Goal: Task Accomplishment & Management: Manage account settings

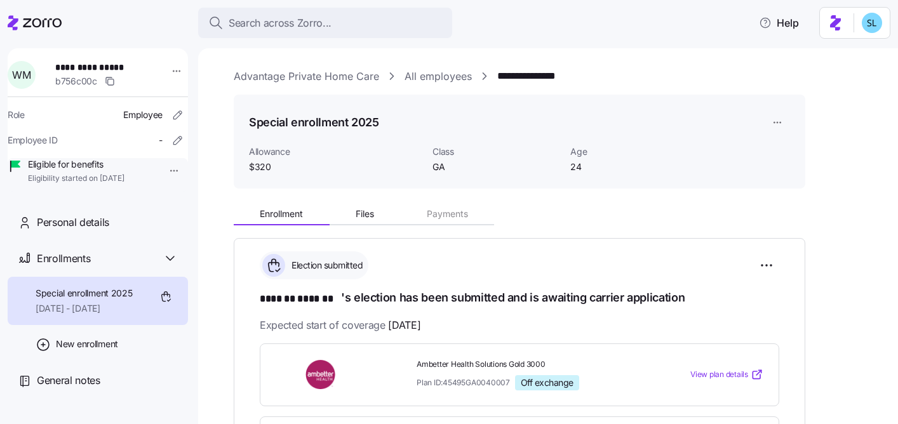
click at [123, 66] on span "**********" at bounding box center [99, 67] width 89 height 13
copy span "**********"
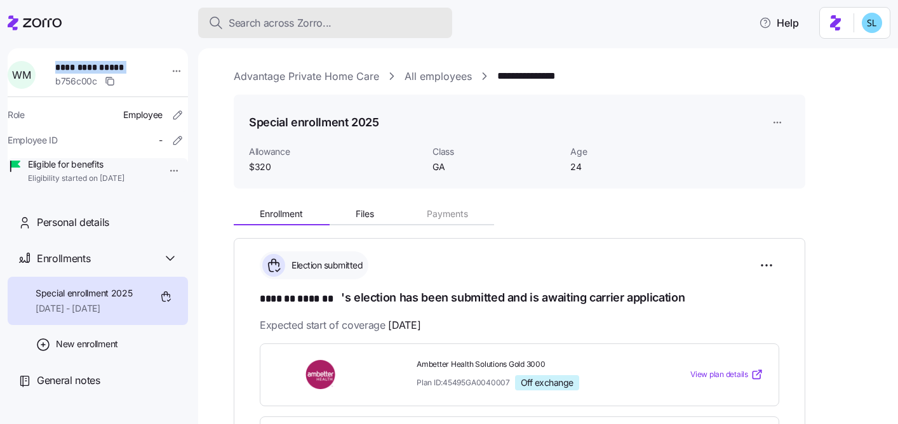
click at [434, 27] on div "Search across Zorro..." at bounding box center [325, 23] width 234 height 16
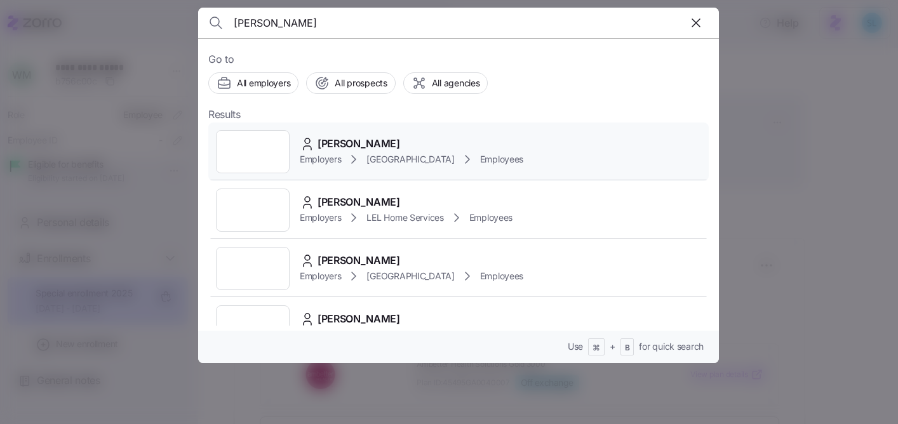
type input "sheila brown"
click at [405, 152] on div "Employers Rush Memorial Hospital Employees" at bounding box center [412, 159] width 224 height 15
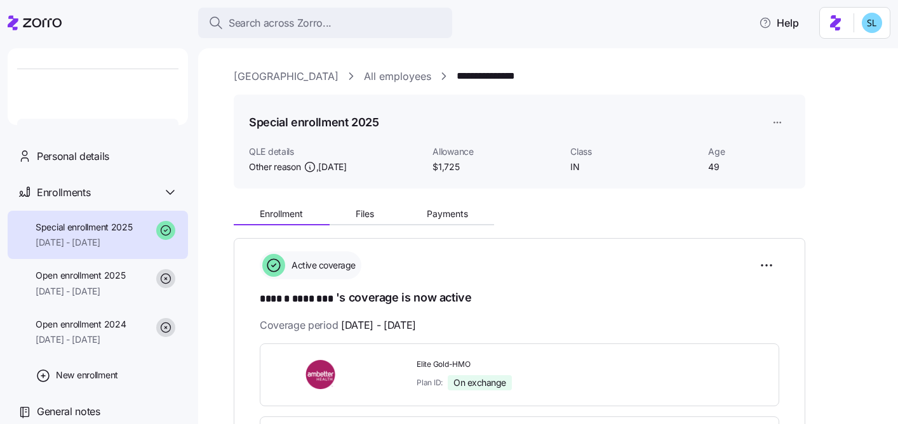
click at [476, 201] on div "Enrollment Files Payments" at bounding box center [520, 212] width 572 height 27
click at [471, 213] on button "Payments" at bounding box center [447, 214] width 94 height 19
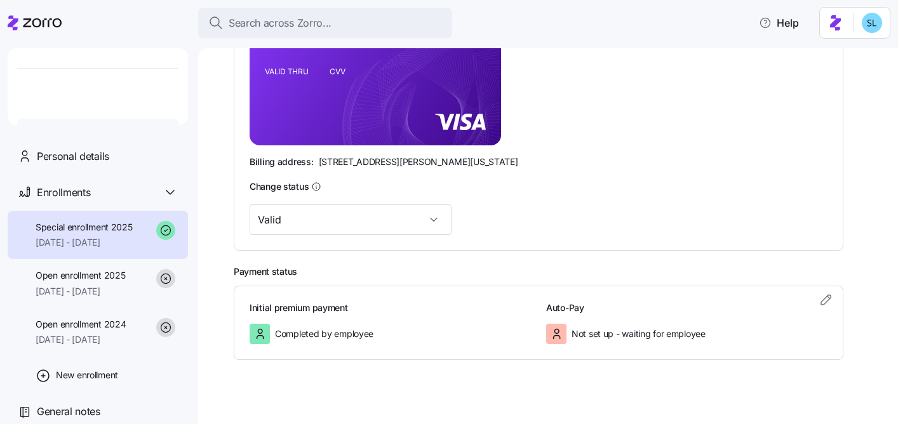
scroll to position [389, 0]
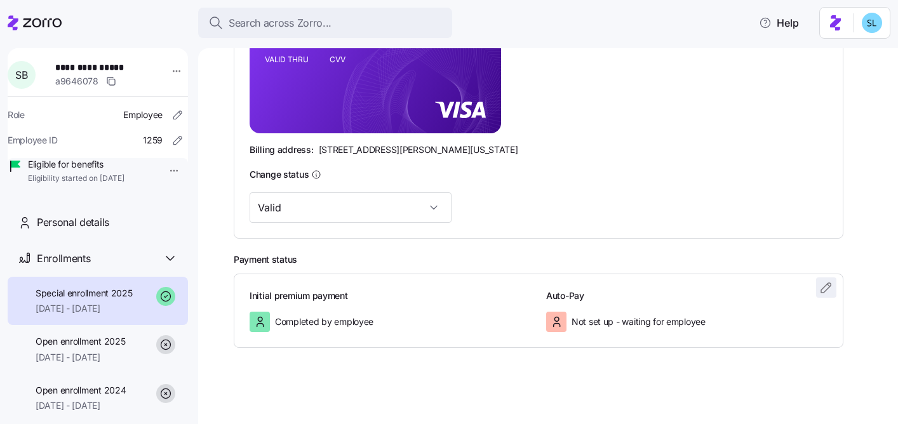
click at [830, 281] on icon "button" at bounding box center [826, 287] width 15 height 15
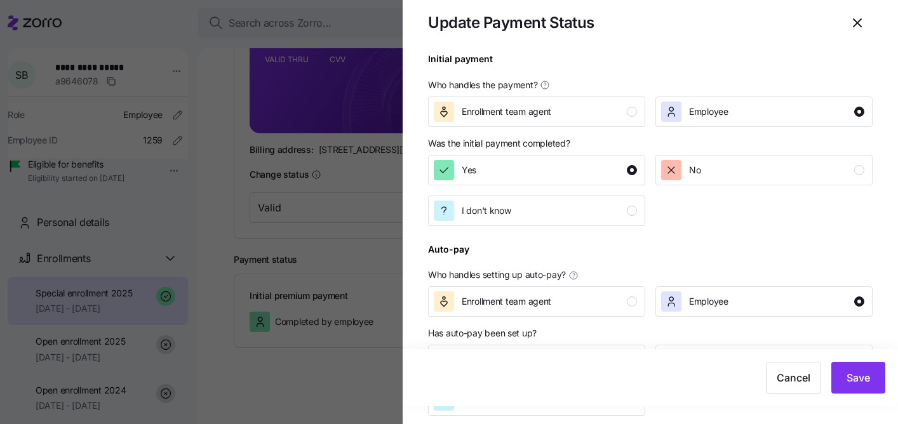
scroll to position [36, 0]
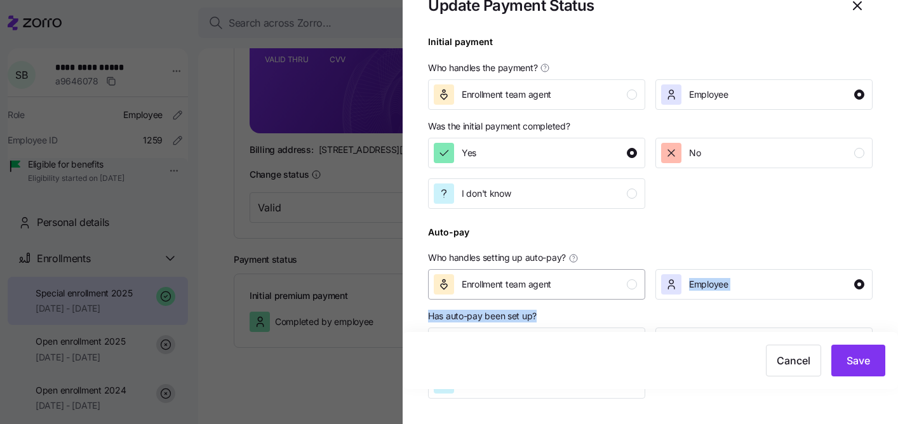
drag, startPoint x: 554, startPoint y: 325, endPoint x: 557, endPoint y: 283, distance: 42.0
click at [557, 283] on div "Auto-pay Who handles setting up auto-pay? Enrollment team agent Employee Has au…" at bounding box center [650, 312] width 455 height 186
click at [644, 318] on div "Has auto-pay been set up?" at bounding box center [650, 316] width 445 height 13
click at [591, 330] on button "Yes" at bounding box center [536, 343] width 217 height 30
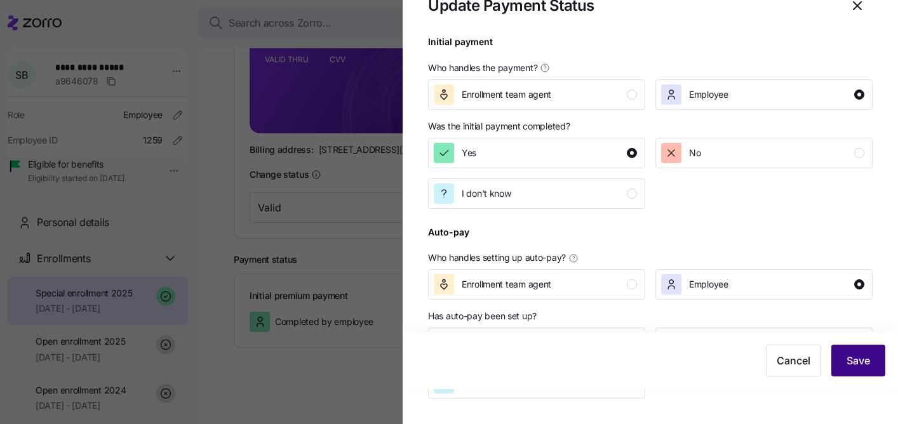
click at [847, 355] on span "Save" at bounding box center [859, 360] width 24 height 15
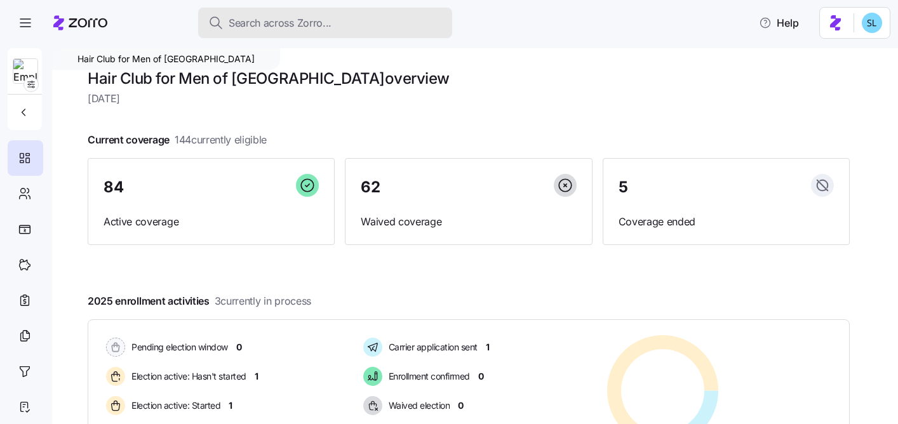
click at [305, 23] on span "Search across Zorro..." at bounding box center [280, 23] width 103 height 16
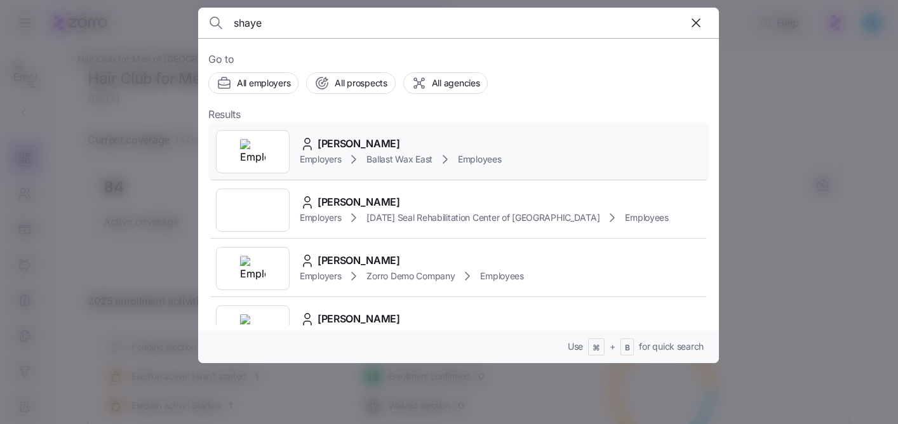
type input "shaye"
click at [429, 126] on div "Shaye lamont Employers Ballast Wax East Employees" at bounding box center [458, 152] width 501 height 58
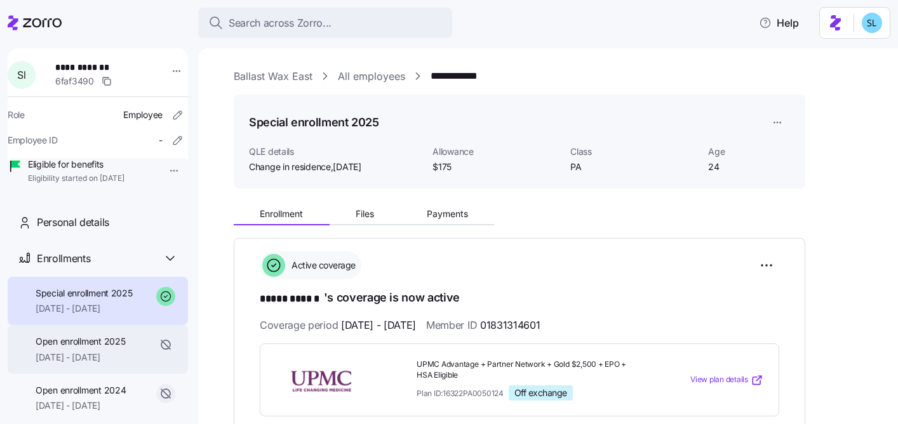
click at [119, 348] on span "Open enrollment 2025" at bounding box center [81, 341] width 90 height 13
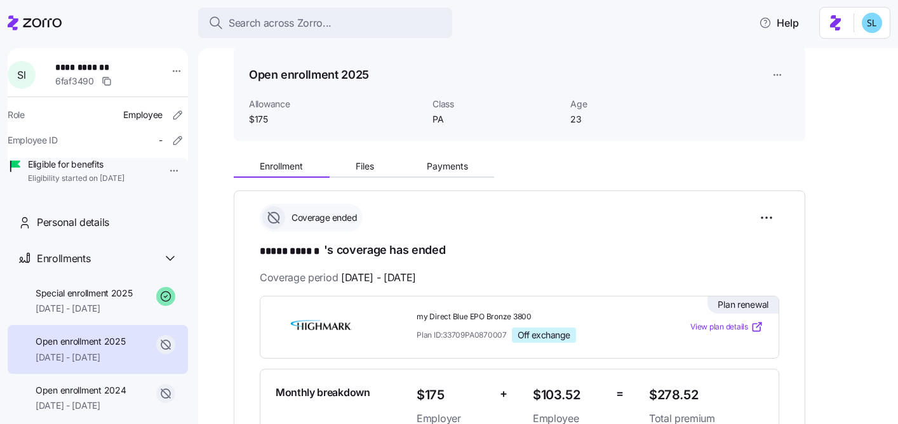
scroll to position [233, 0]
